Goal: Complete application form

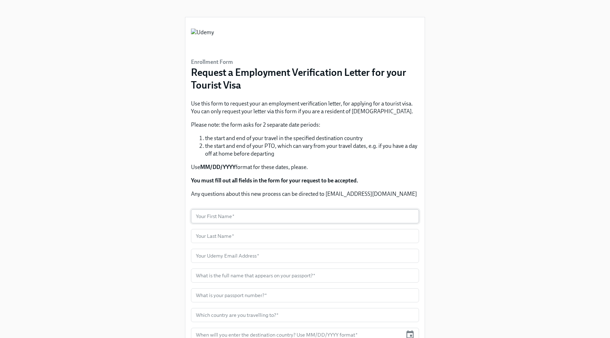
click at [280, 214] on input "text" at bounding box center [305, 216] width 228 height 14
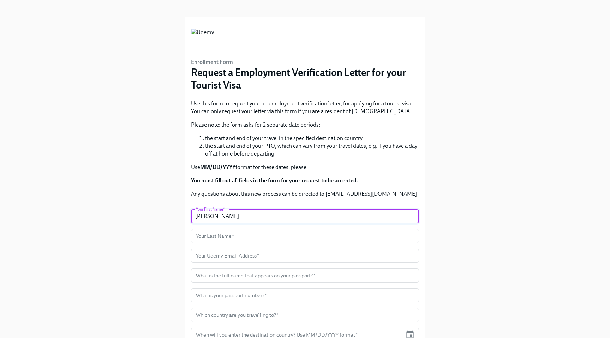
type input "[PERSON_NAME]"
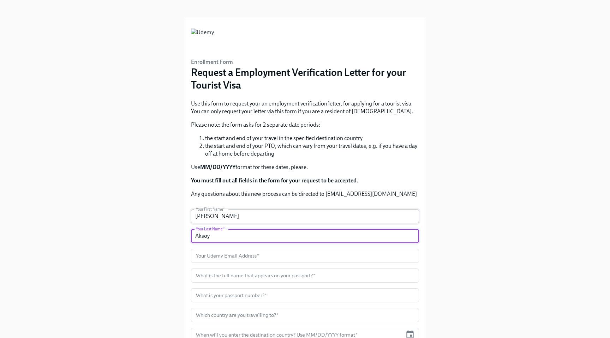
type input "Aksoy"
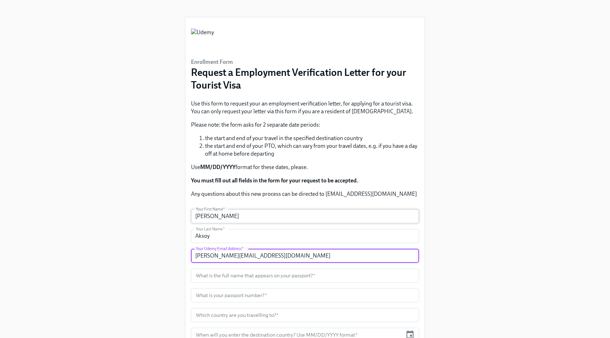
type input "[PERSON_NAME][EMAIL_ADDRESS][DOMAIN_NAME]"
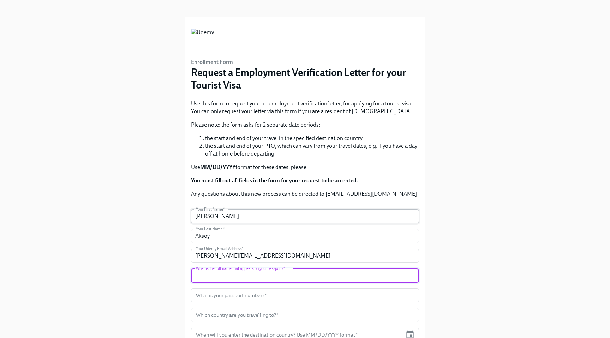
type input "U"
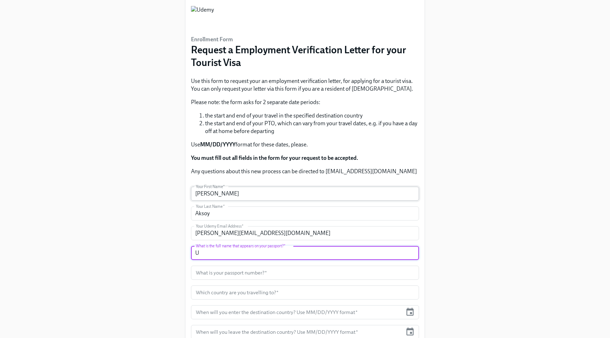
scroll to position [46, 0]
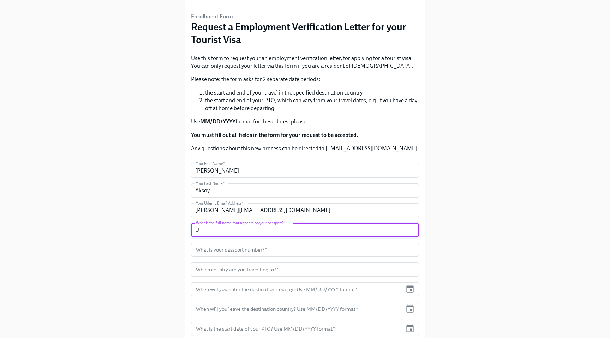
click at [253, 227] on input "U" at bounding box center [305, 230] width 228 height 14
type input "[PERSON_NAME]"
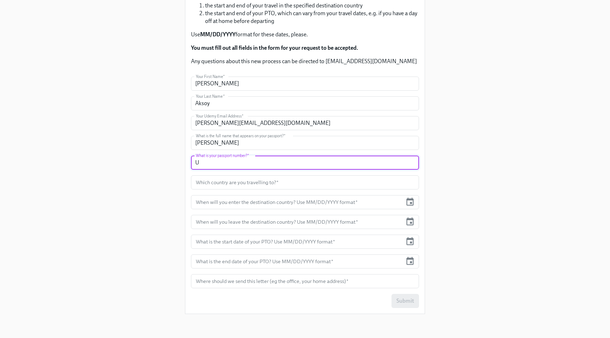
scroll to position [137, 0]
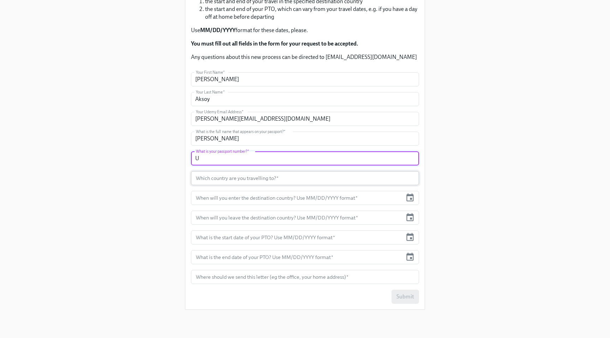
type input "U"
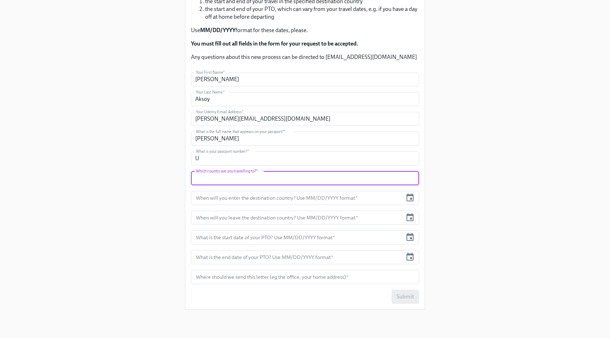
click at [249, 176] on input "text" at bounding box center [305, 178] width 228 height 14
click at [228, 175] on input "text" at bounding box center [305, 178] width 228 height 14
type input "[GEOGRAPHIC_DATA]"
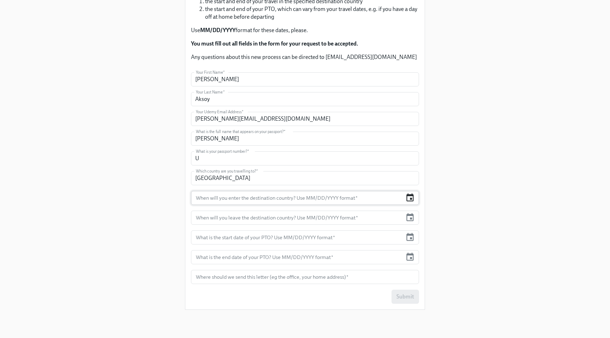
click at [412, 198] on icon "button" at bounding box center [410, 198] width 7 height 8
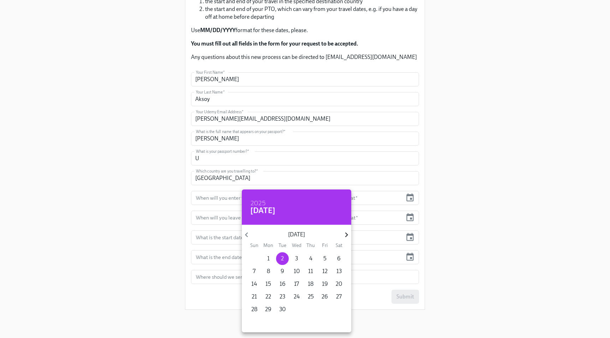
click at [346, 235] on icon "button" at bounding box center [347, 235] width 10 height 10
click at [340, 285] on p "18" at bounding box center [339, 284] width 6 height 8
type input "[DATE]"
click at [411, 219] on div at bounding box center [305, 169] width 610 height 338
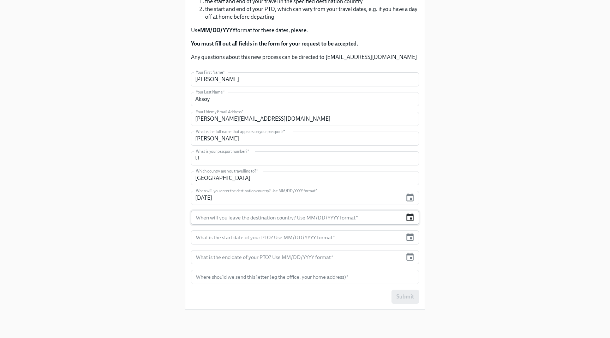
click at [410, 218] on icon "button" at bounding box center [410, 217] width 7 height 8
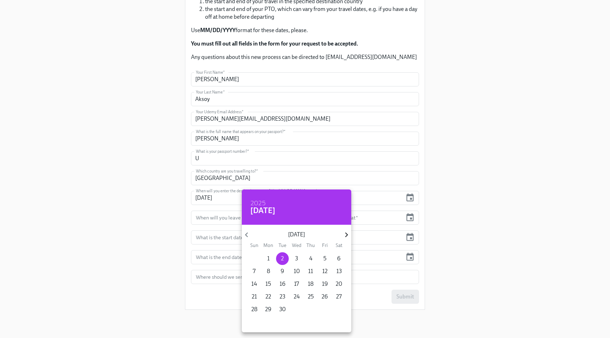
click at [347, 233] on icon "button" at bounding box center [347, 235] width 10 height 10
click at [254, 308] on p "26" at bounding box center [254, 310] width 6 height 8
type input "[DATE]"
click at [408, 235] on div at bounding box center [305, 169] width 610 height 338
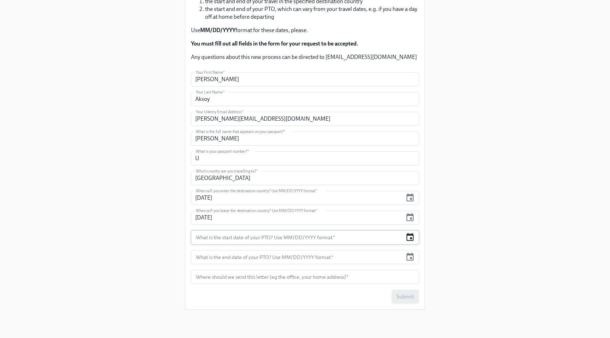
click at [410, 238] on icon "button" at bounding box center [410, 237] width 7 height 8
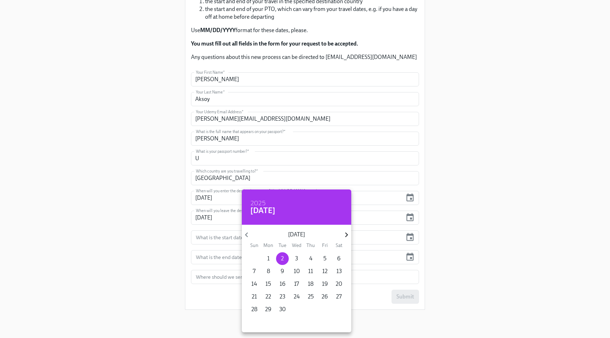
click at [346, 234] on icon "button" at bounding box center [346, 235] width 3 height 5
click at [339, 282] on p "18" at bounding box center [339, 284] width 6 height 8
type input "[DATE]"
click at [411, 257] on div at bounding box center [305, 169] width 610 height 338
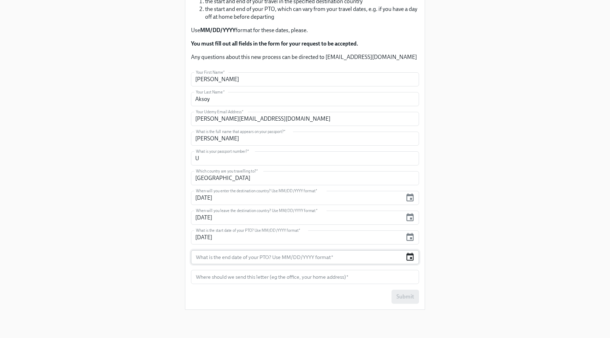
click at [409, 257] on icon "button" at bounding box center [410, 258] width 10 height 10
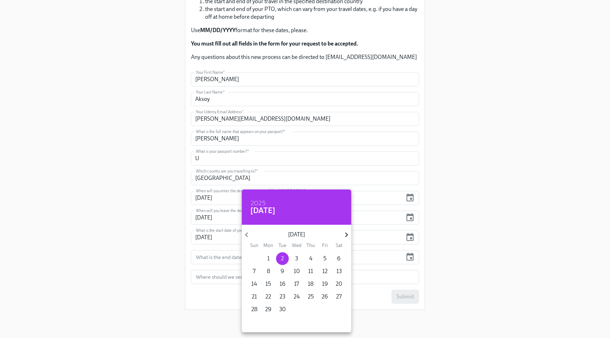
click at [346, 233] on icon "button" at bounding box center [347, 235] width 10 height 10
click at [254, 309] on p "26" at bounding box center [254, 310] width 6 height 8
type input "[DATE]"
click at [219, 280] on div at bounding box center [305, 169] width 610 height 338
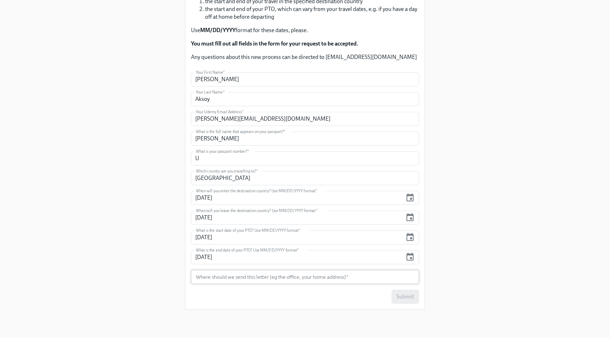
click at [232, 277] on input "text" at bounding box center [305, 277] width 228 height 14
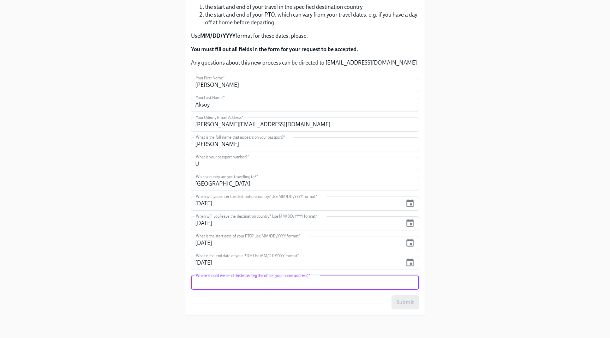
click at [225, 281] on input "text" at bounding box center [305, 283] width 228 height 14
type input "[STREET_ADDRESS]"
click at [217, 165] on input "U" at bounding box center [305, 164] width 228 height 14
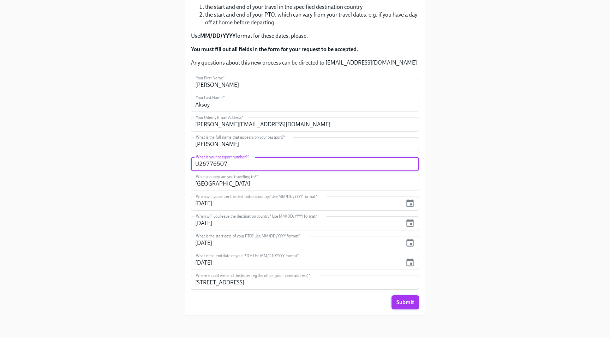
type input "U26776507"
click at [408, 301] on span "Submit" at bounding box center [406, 302] width 18 height 7
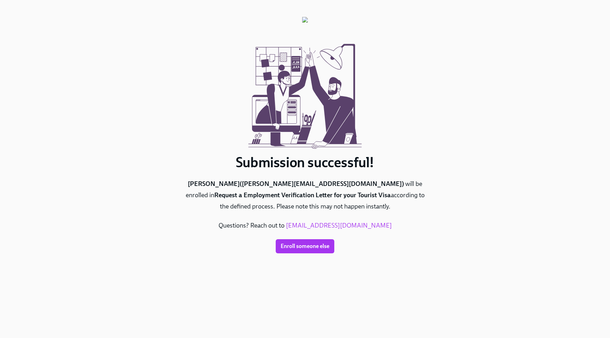
scroll to position [0, 0]
